Goal: Information Seeking & Learning: Learn about a topic

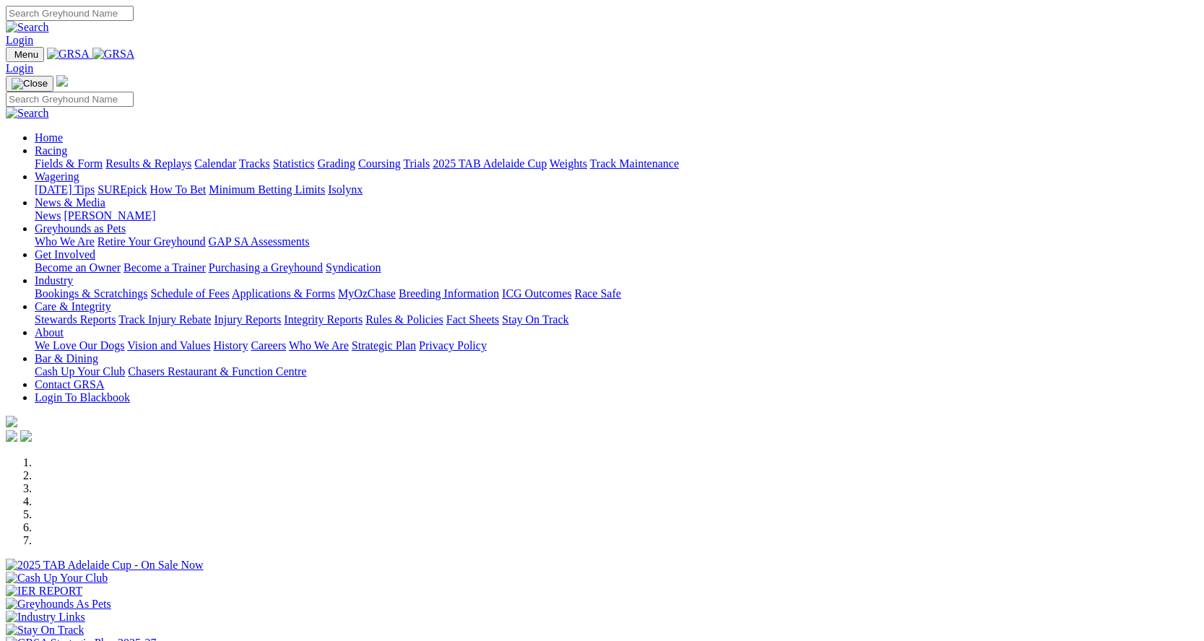
scroll to position [361, 0]
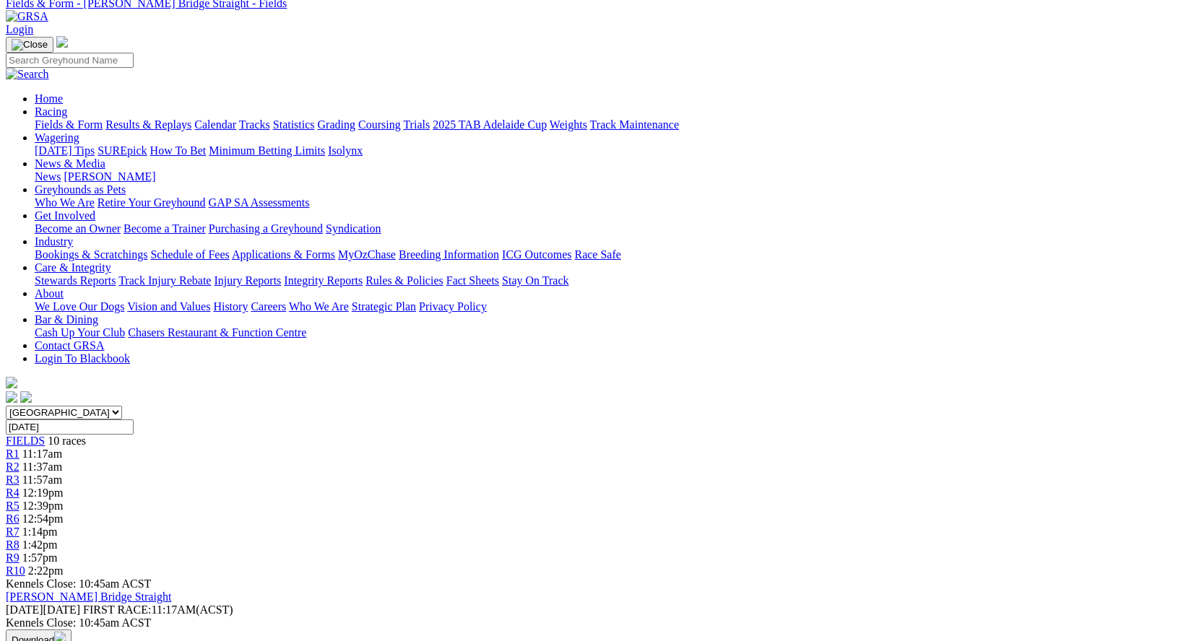
scroll to position [144, 0]
